Goal: Book appointment/travel/reservation

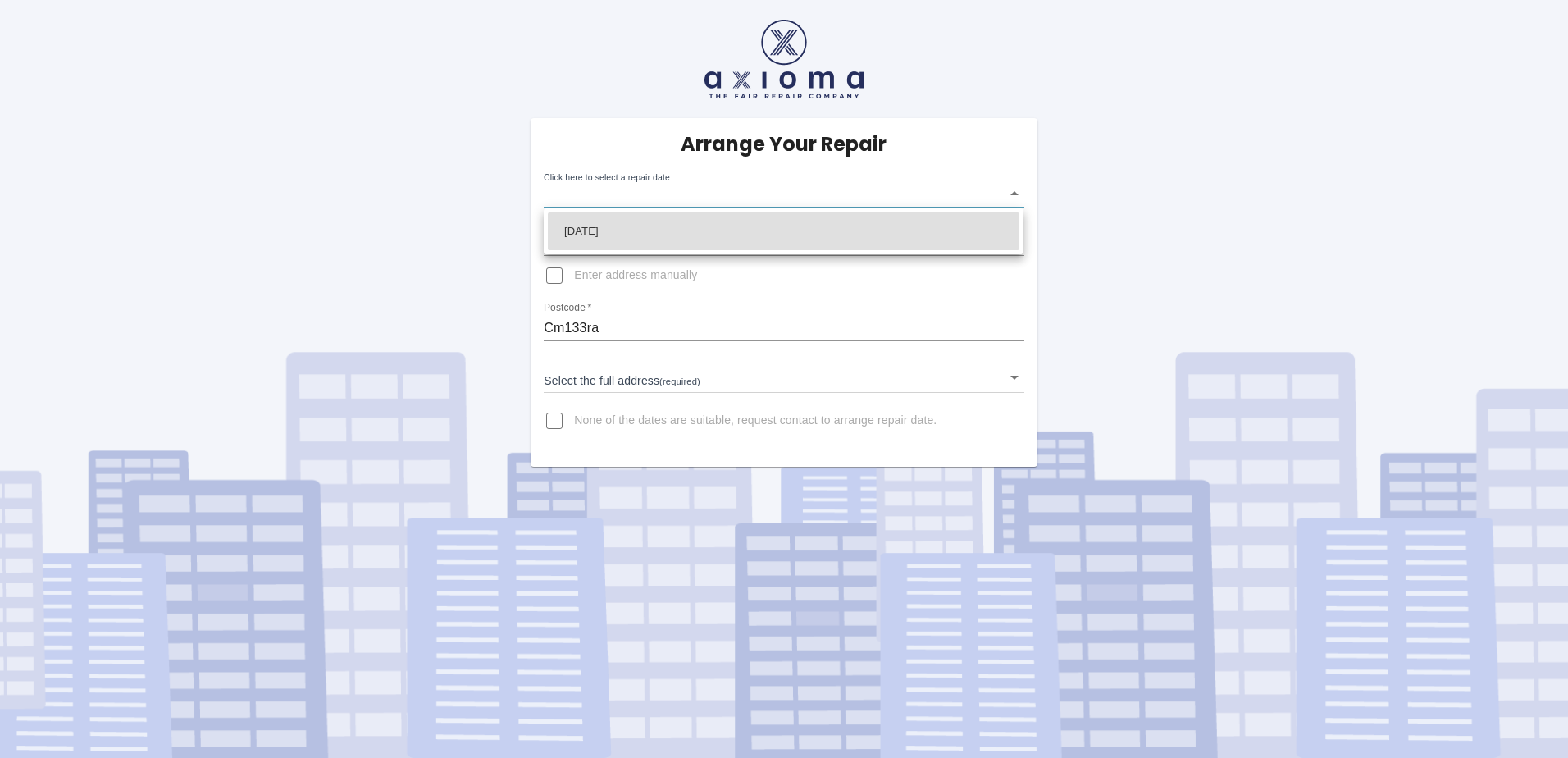
click at [717, 192] on body "Arrange Your Repair Click here to select a repair date ​ Phone Number   * 07590…" at bounding box center [784, 379] width 1568 height 758
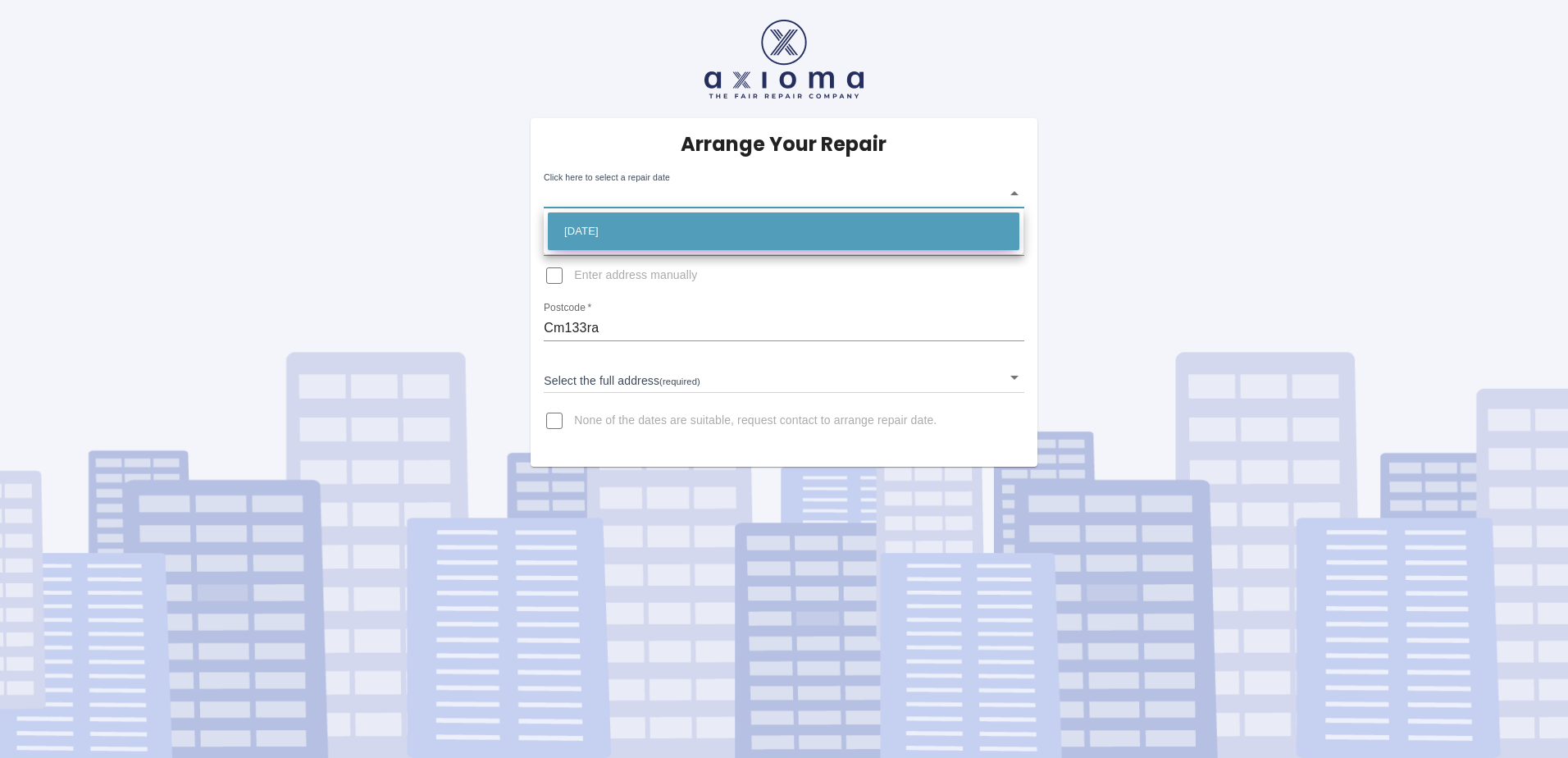
click at [646, 233] on li "[DATE]" at bounding box center [783, 231] width 471 height 38
type input "[DATE]T00:00:00.000Z"
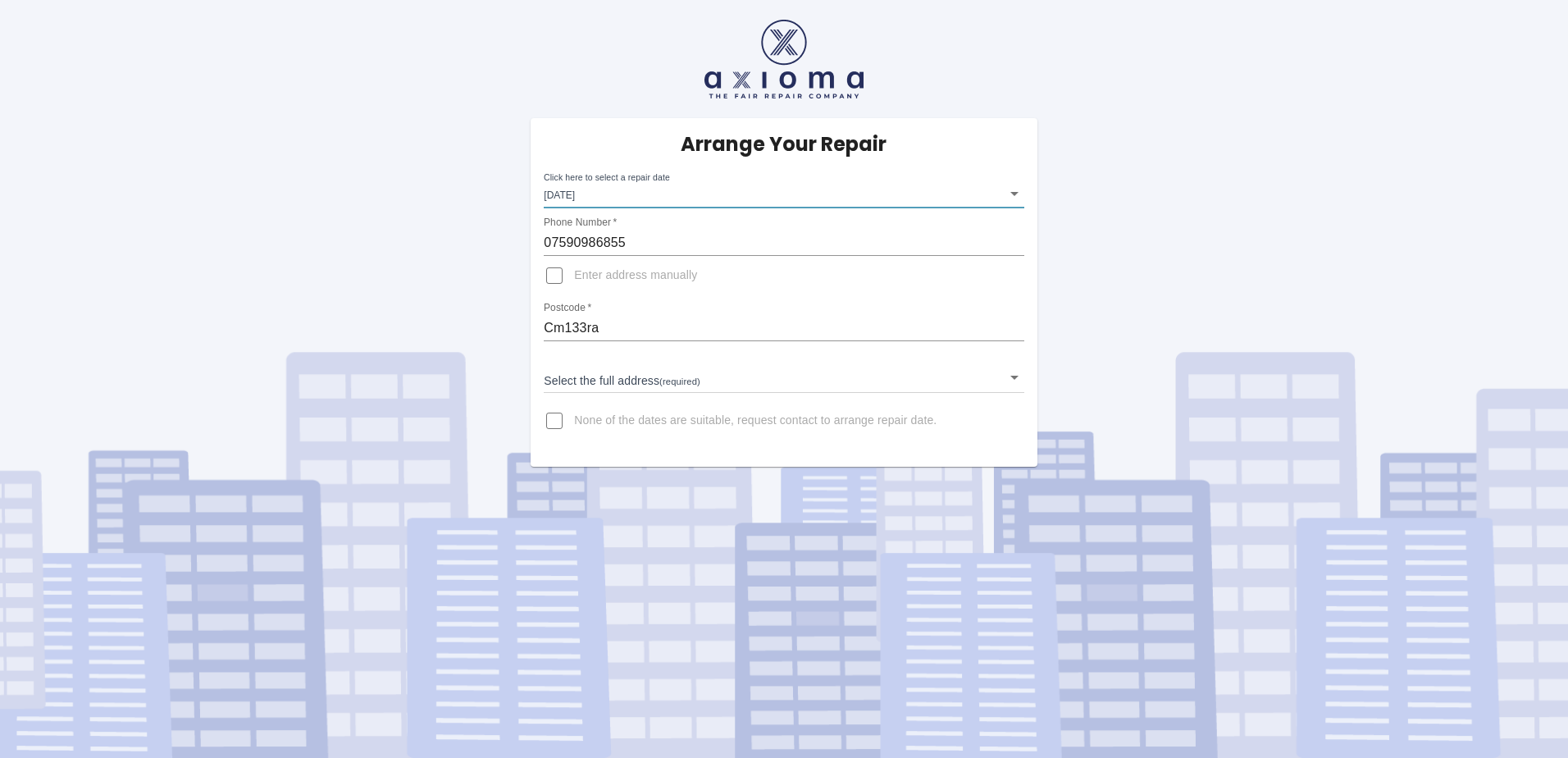
click at [766, 378] on body "Arrange Your Repair Click here to select a repair date [DATE] [DATE]T00:00:00.0…" at bounding box center [784, 379] width 1568 height 758
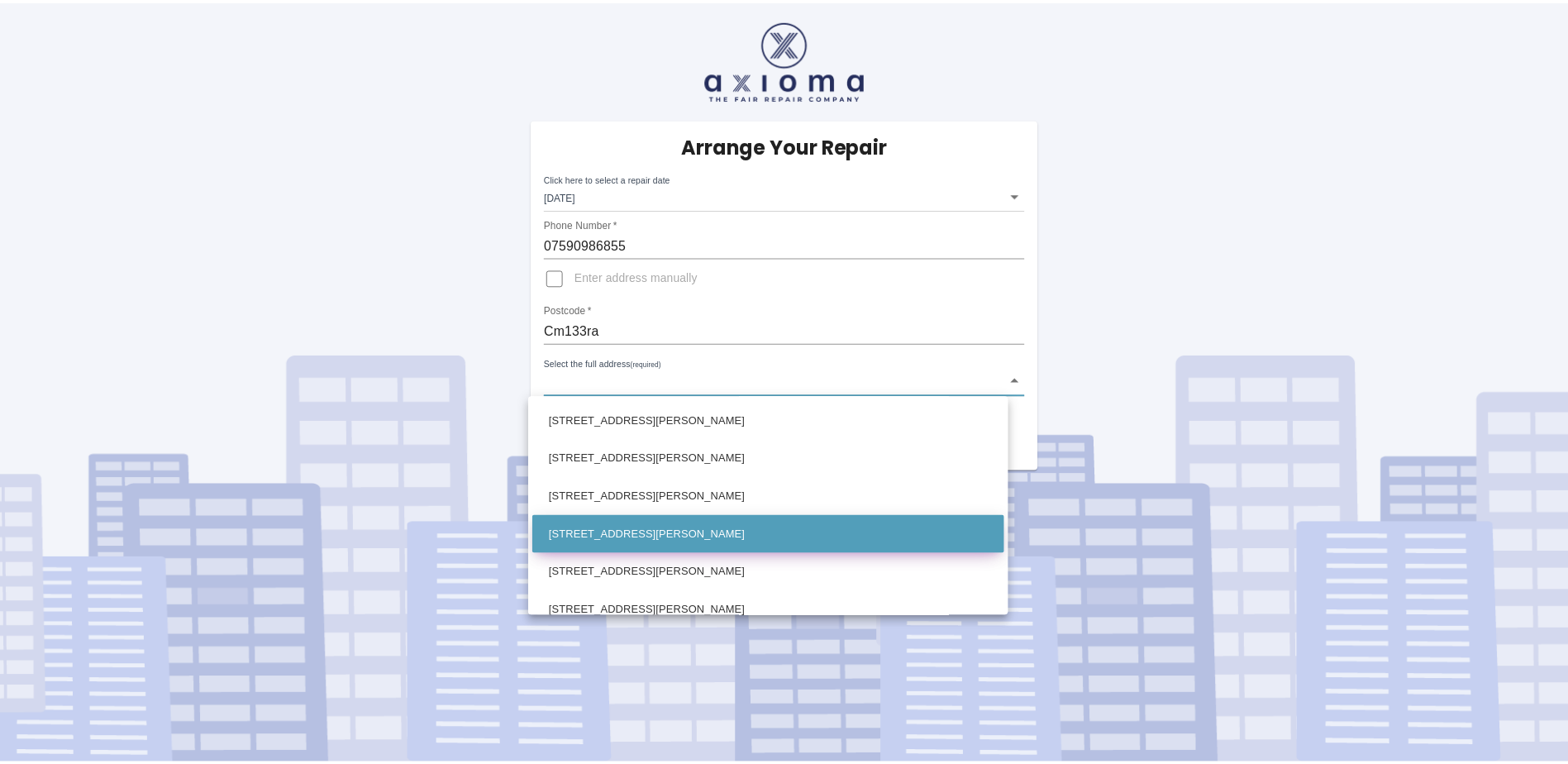
scroll to position [248, 0]
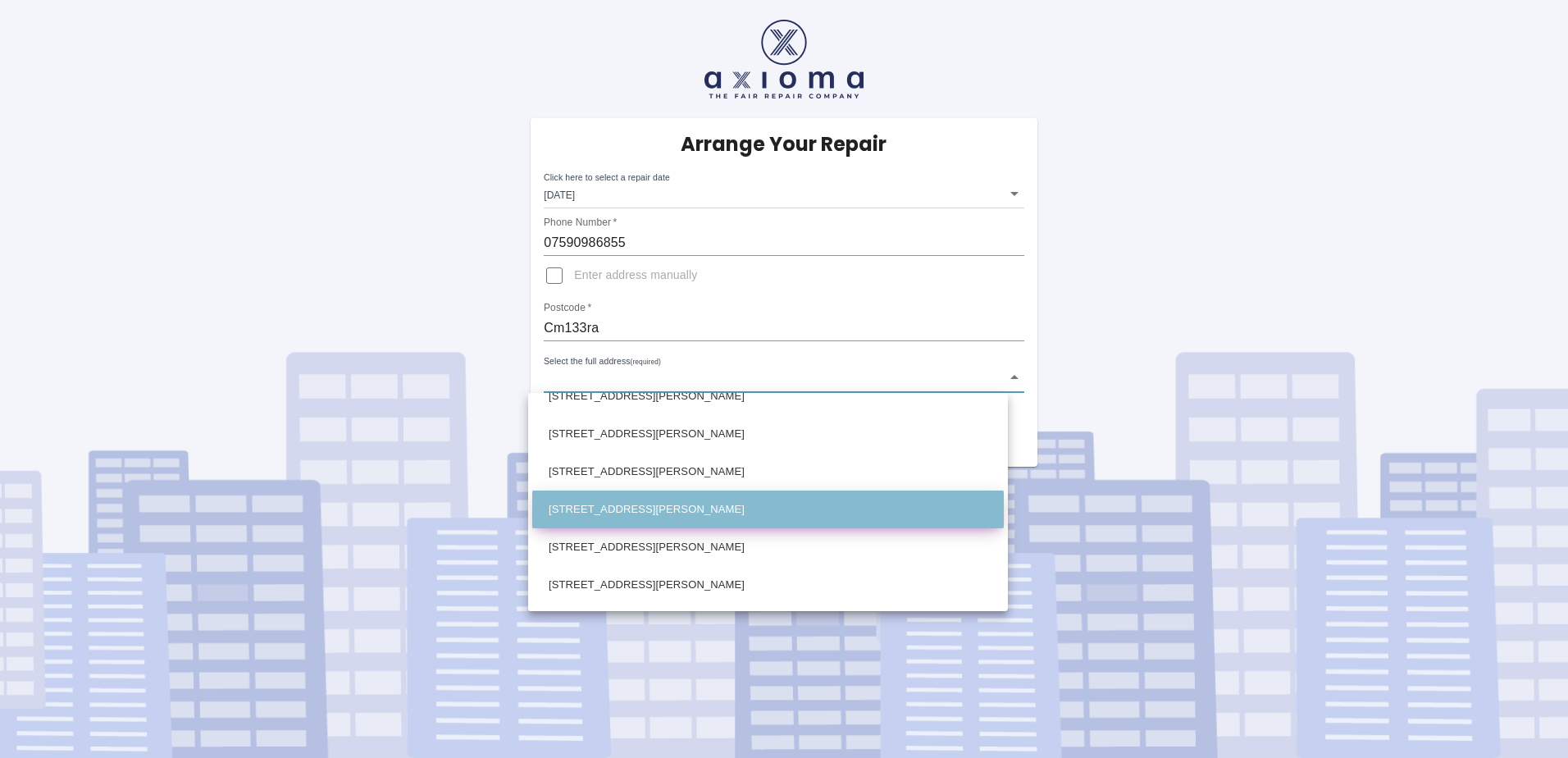
click at [662, 511] on li "[STREET_ADDRESS][PERSON_NAME]" at bounding box center [767, 509] width 471 height 38
type input "[STREET_ADDRESS][PERSON_NAME]"
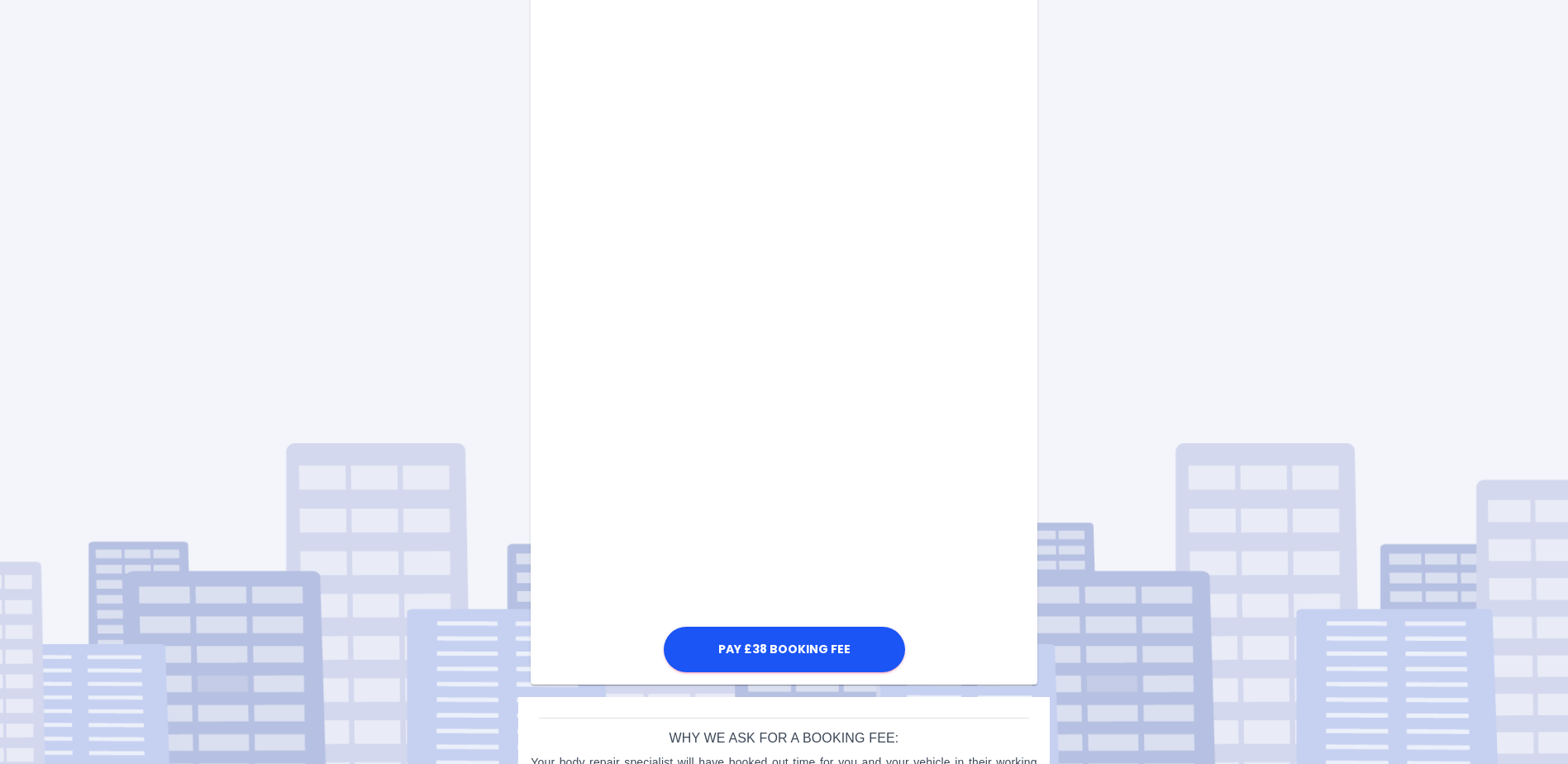
scroll to position [661, 0]
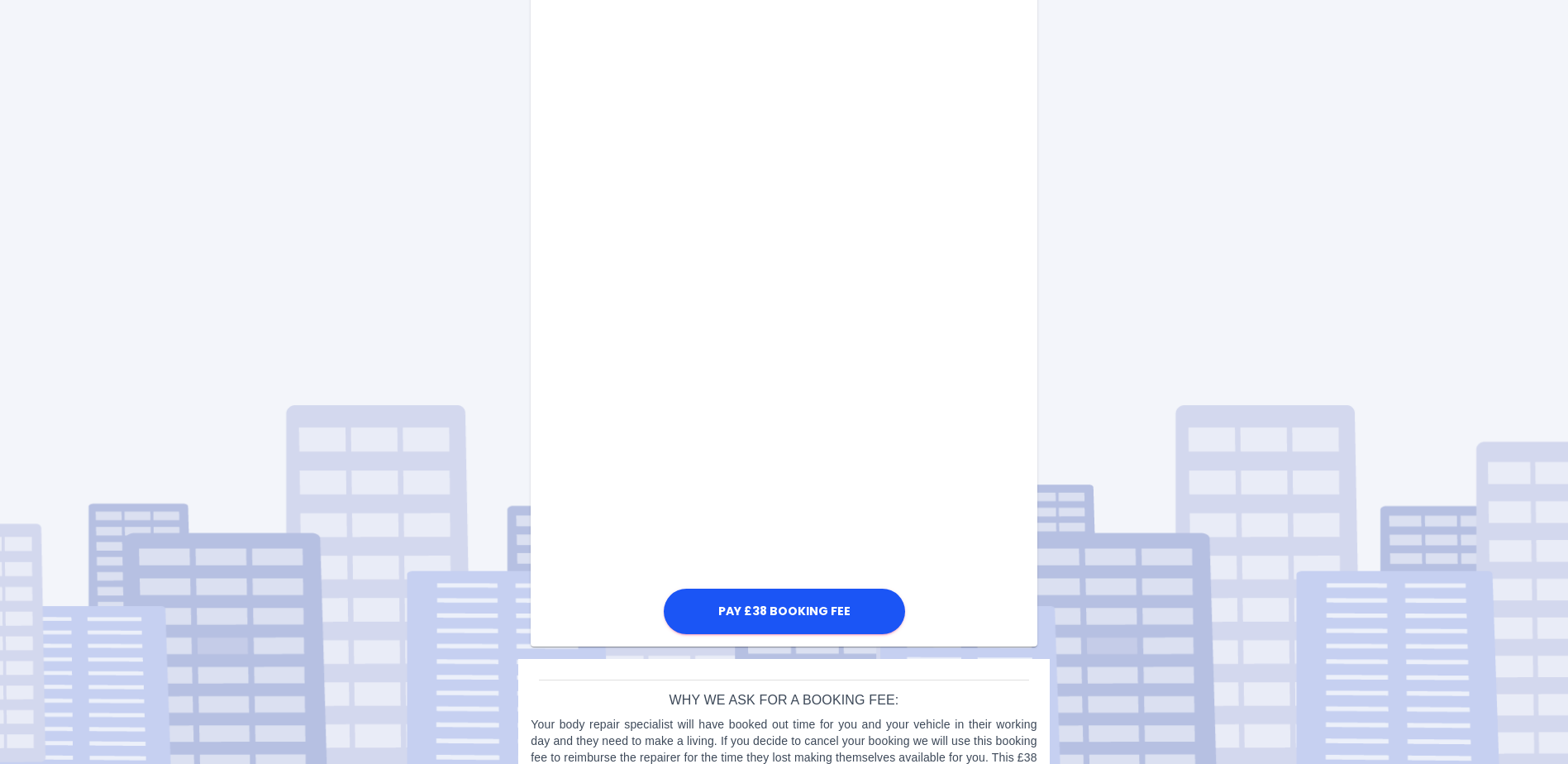
click at [933, 413] on div "Pay £38 Booking Fee" at bounding box center [783, 228] width 506 height 821
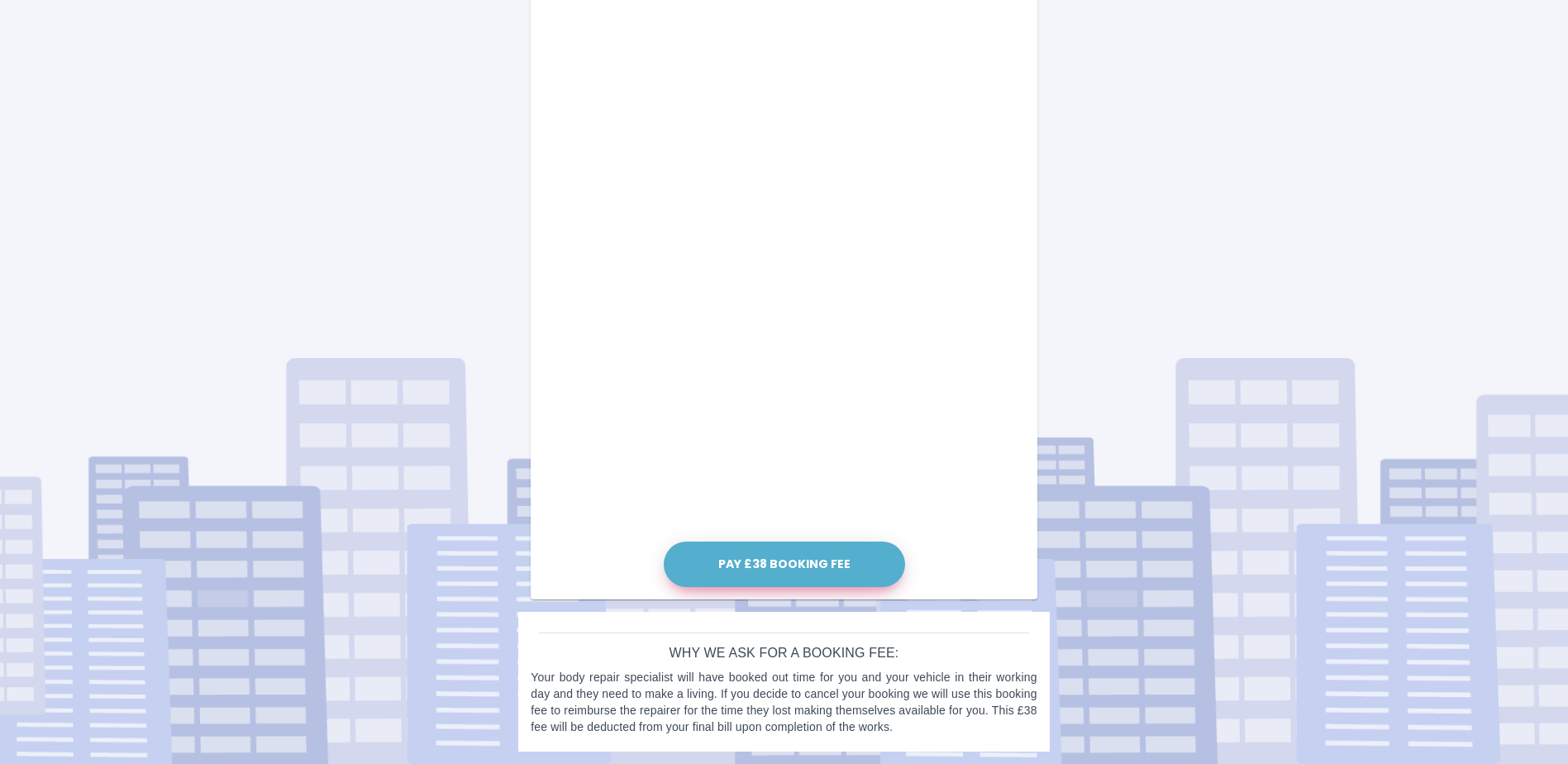
click at [785, 566] on button "Pay £38 Booking Fee" at bounding box center [784, 564] width 241 height 45
